Goal: Task Accomplishment & Management: Use online tool/utility

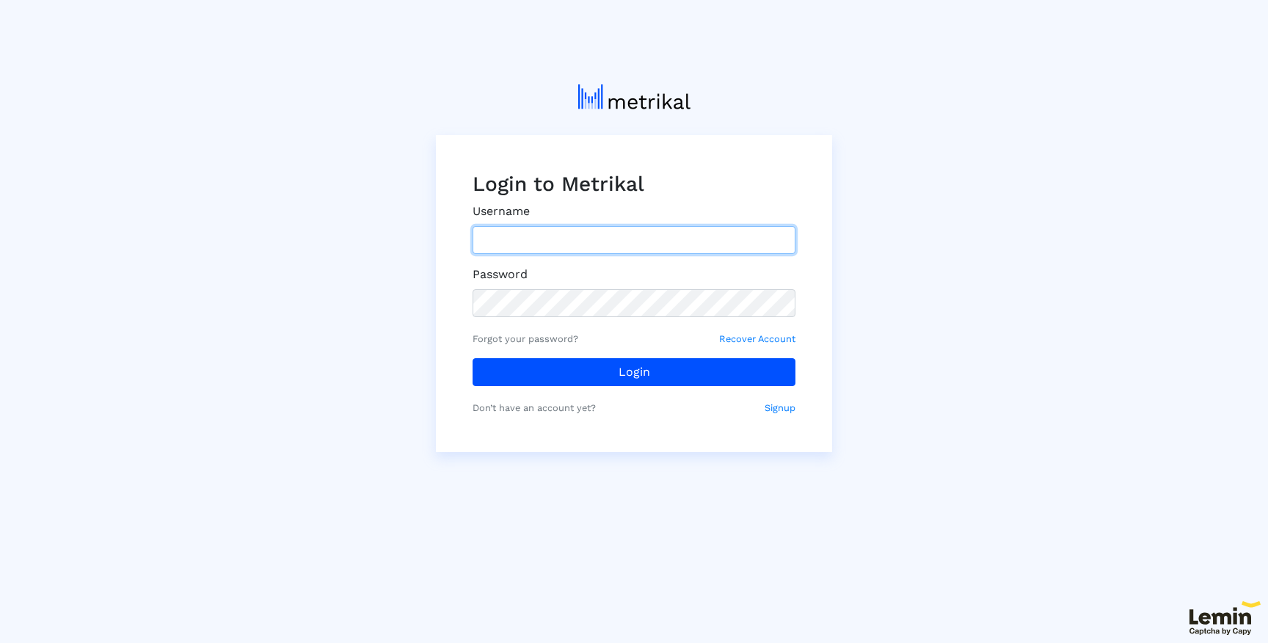
click at [513, 238] on input "text" at bounding box center [634, 240] width 323 height 28
type input "[EMAIL_ADDRESS][DOMAIN_NAME]"
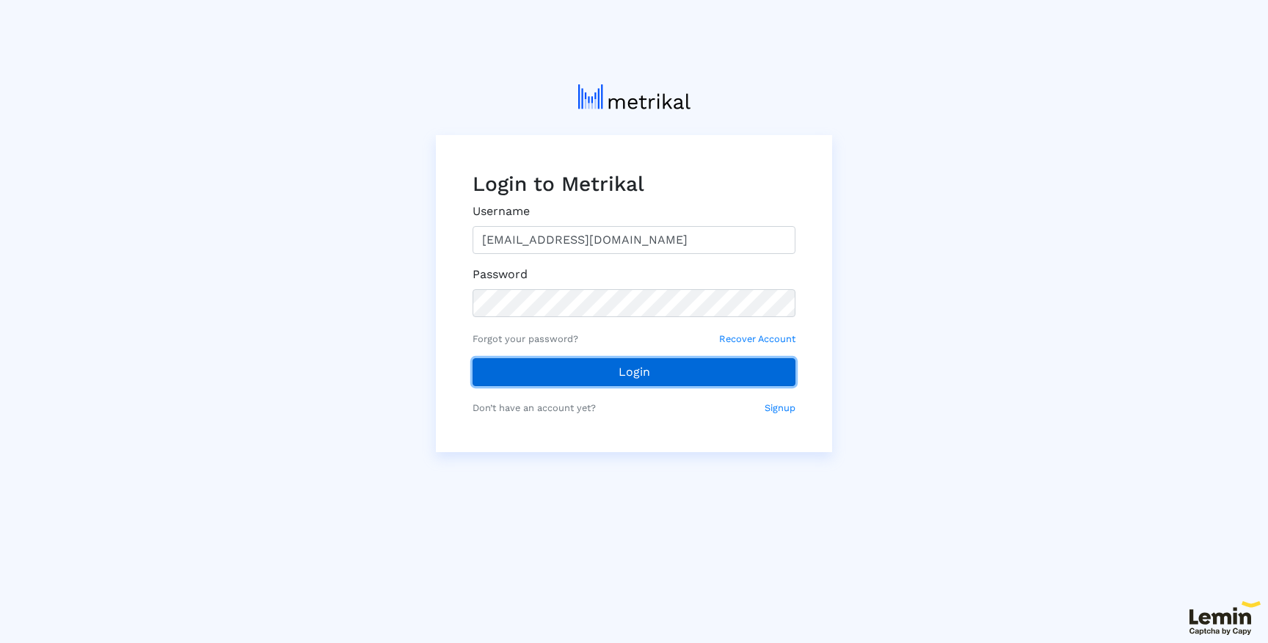
click at [586, 379] on button "Login" at bounding box center [634, 372] width 323 height 28
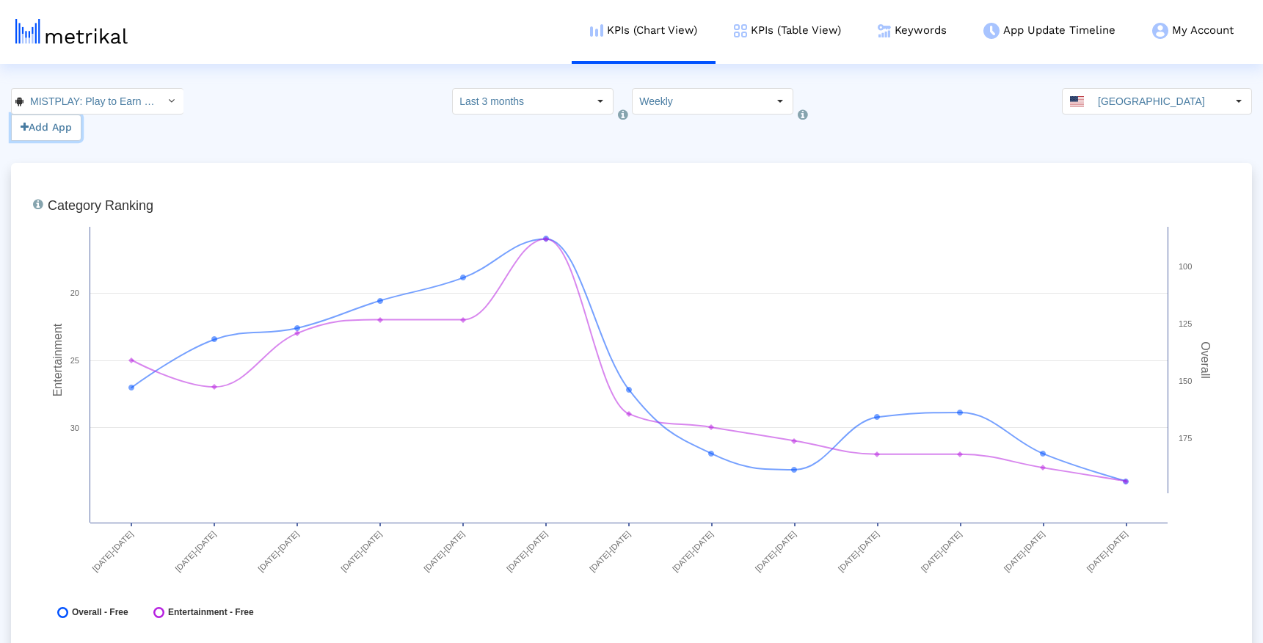
click at [48, 128] on button "Add App" at bounding box center [46, 128] width 70 height 26
click at [94, 97] on input "MISTPLAY: Play to Earn Money < com.mistplay.mistplay >" at bounding box center [89, 101] width 132 height 25
click at [111, 90] on input "MISTPLAY: Play to Earn Money < com.mistplay.mistplay >" at bounding box center [89, 101] width 132 height 25
click at [35, 119] on button "Add App" at bounding box center [46, 128] width 70 height 26
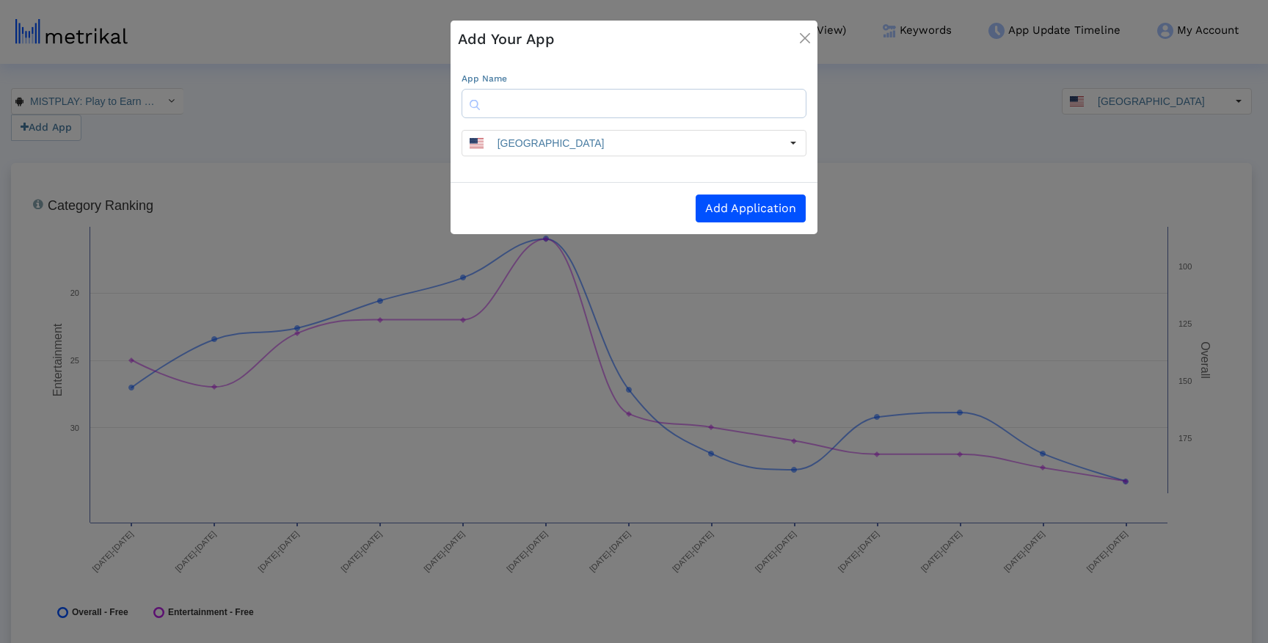
click at [602, 107] on input "text" at bounding box center [634, 103] width 345 height 29
type input "mistplay"
paste input "6739352969"
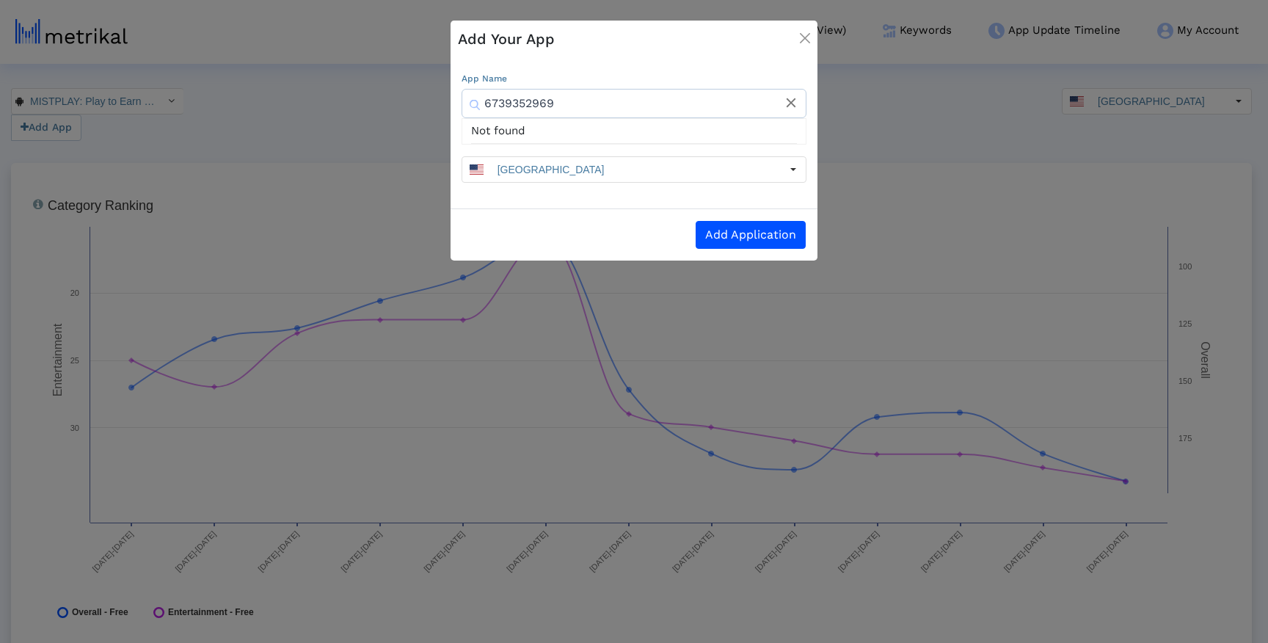
type input "6739352969"
click at [661, 56] on div "Add Your App" at bounding box center [634, 39] width 367 height 37
click at [807, 35] on img "Close" at bounding box center [805, 38] width 10 height 10
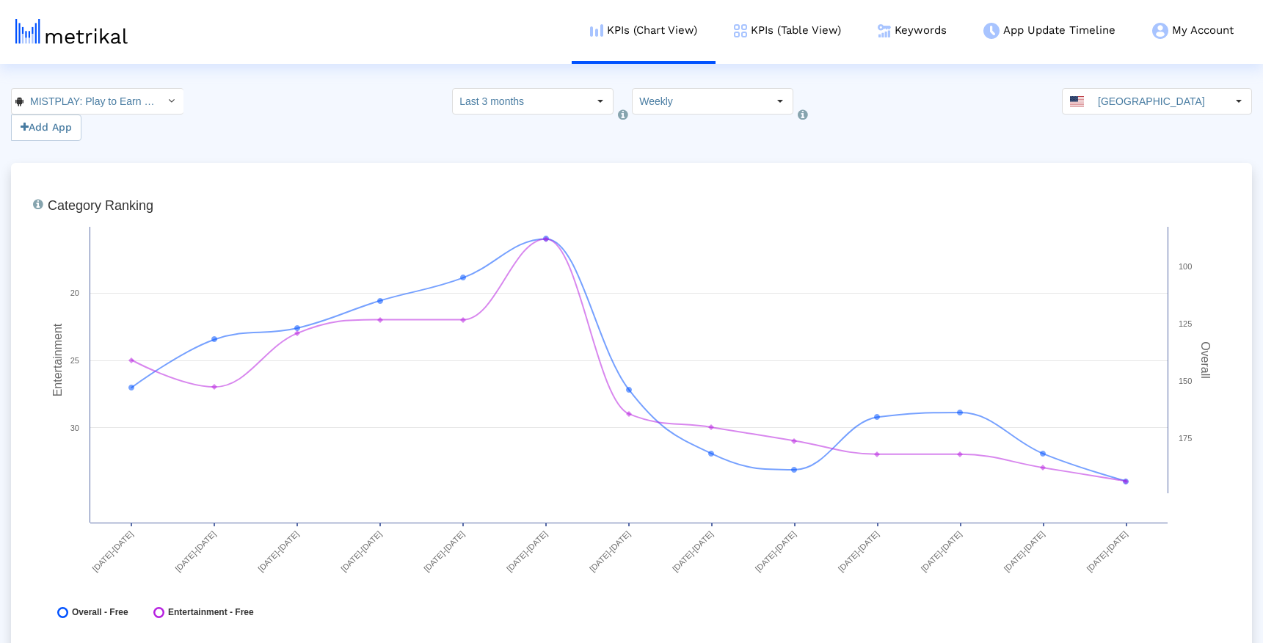
click at [47, 133] on button "Add App" at bounding box center [46, 128] width 70 height 26
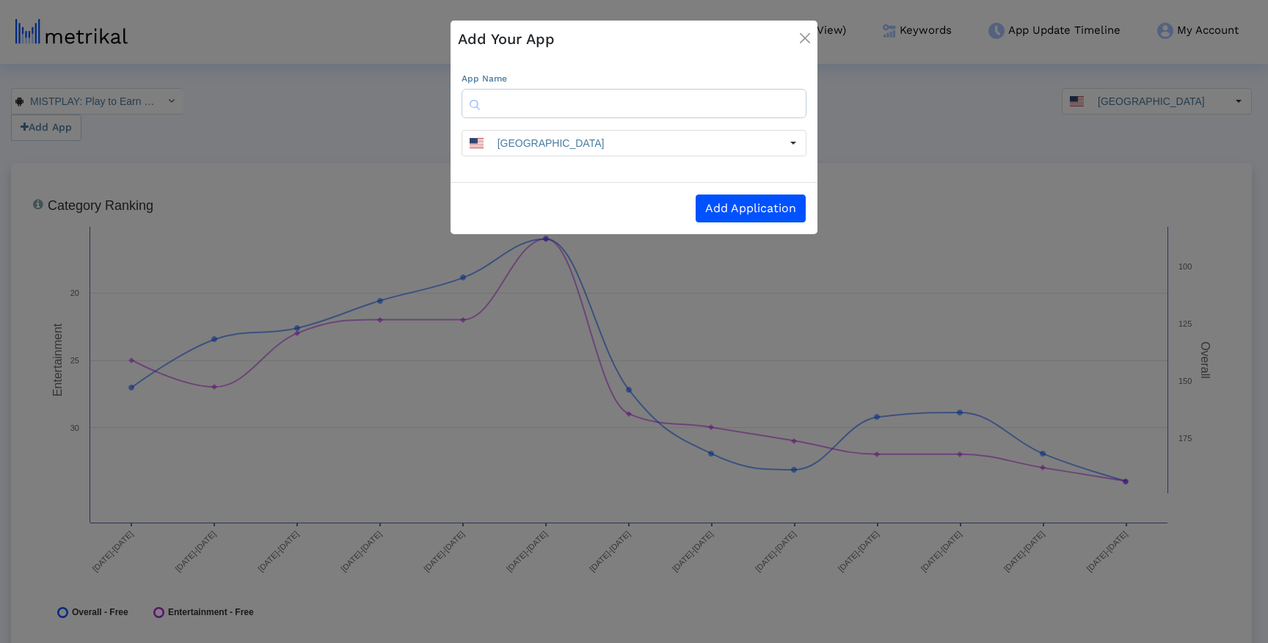
click at [577, 101] on input "text" at bounding box center [634, 103] width 345 height 29
paste input "6739352969"
type input "6739352969"
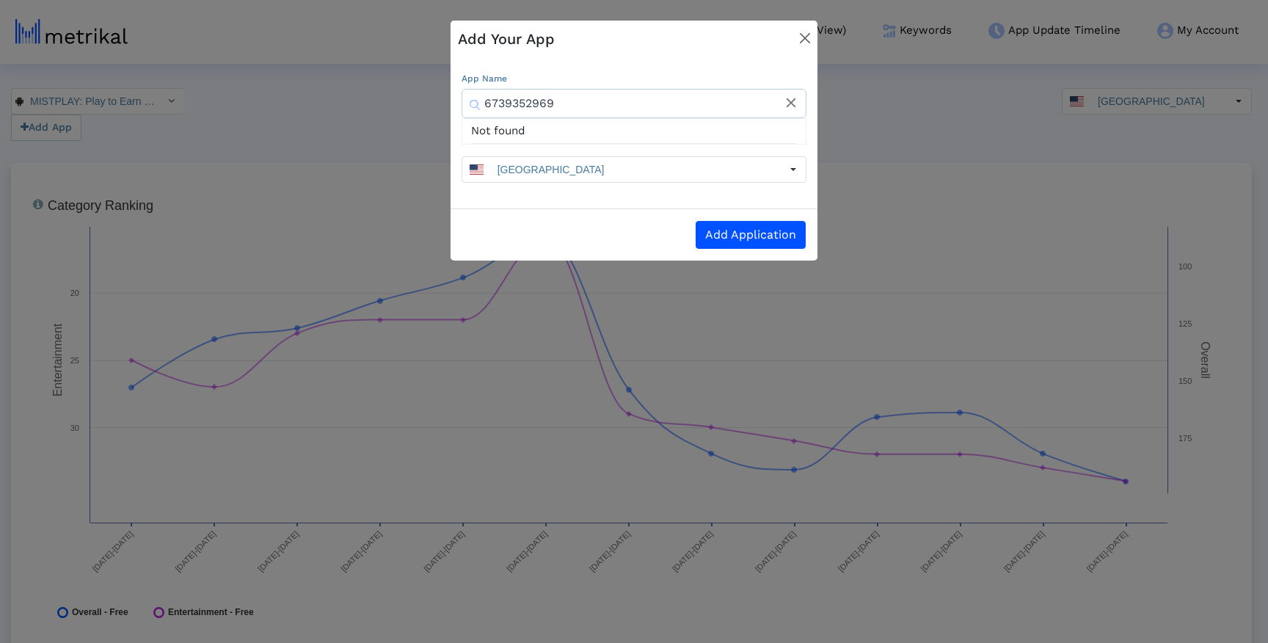
click at [799, 44] on button "Close" at bounding box center [805, 36] width 34 height 41
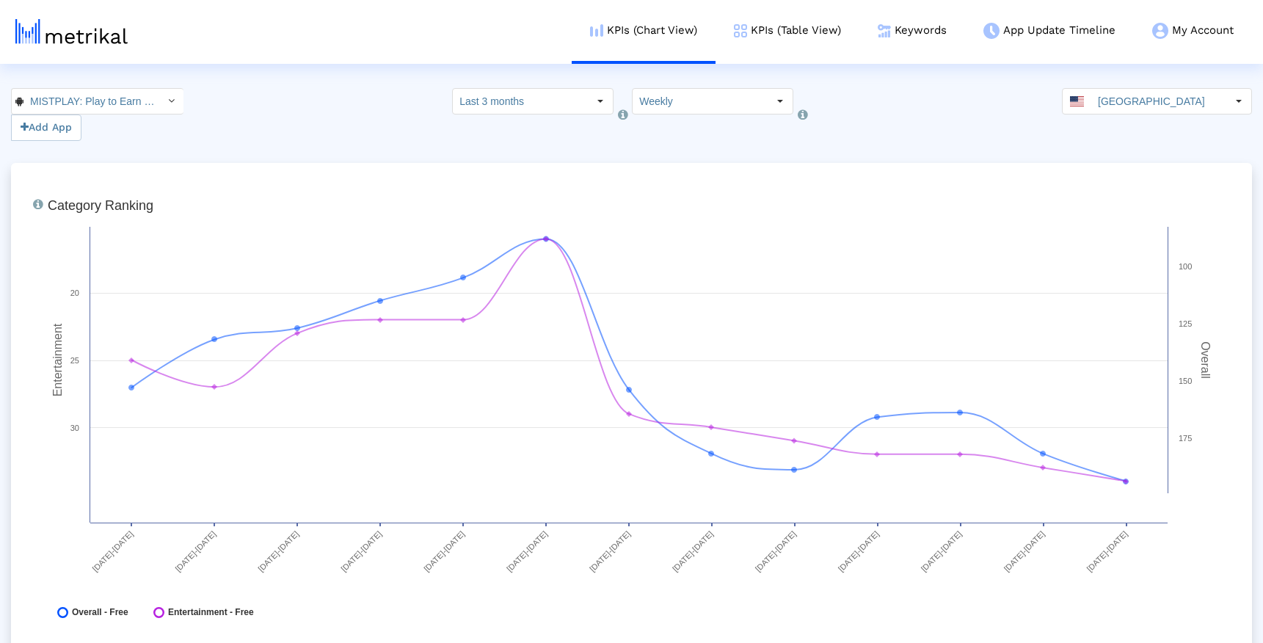
click at [889, 122] on div "MISTPLAY: Play to Earn Money < com.mistplay.mistplay > Add App Select how far b…" at bounding box center [631, 114] width 1263 height 53
